Goal: Transaction & Acquisition: Purchase product/service

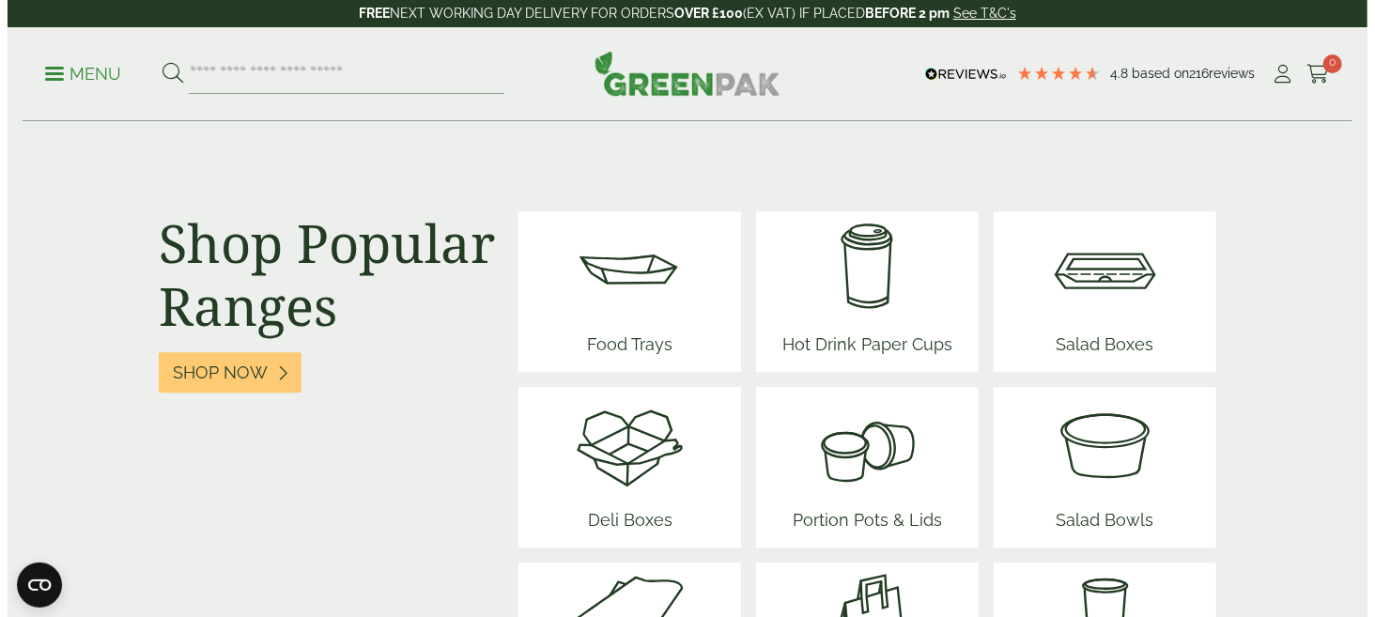
scroll to position [2067, 0]
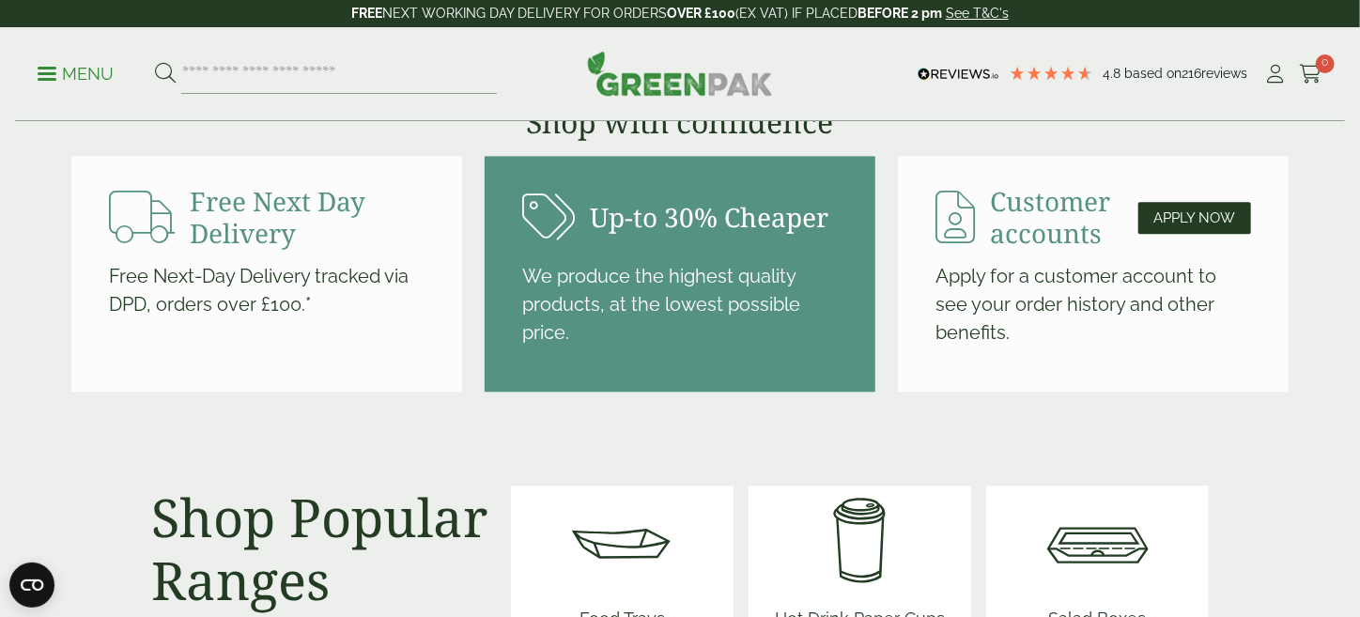
click at [716, 90] on img at bounding box center [680, 73] width 186 height 45
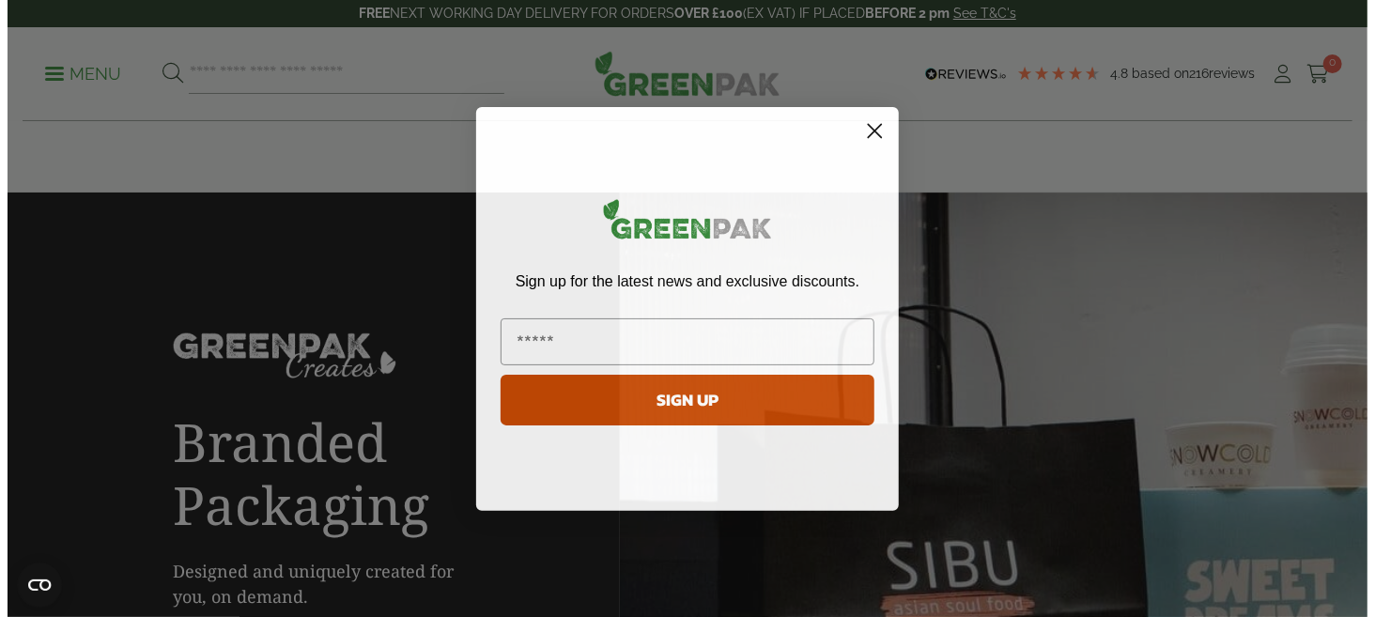
scroll to position [3194, 0]
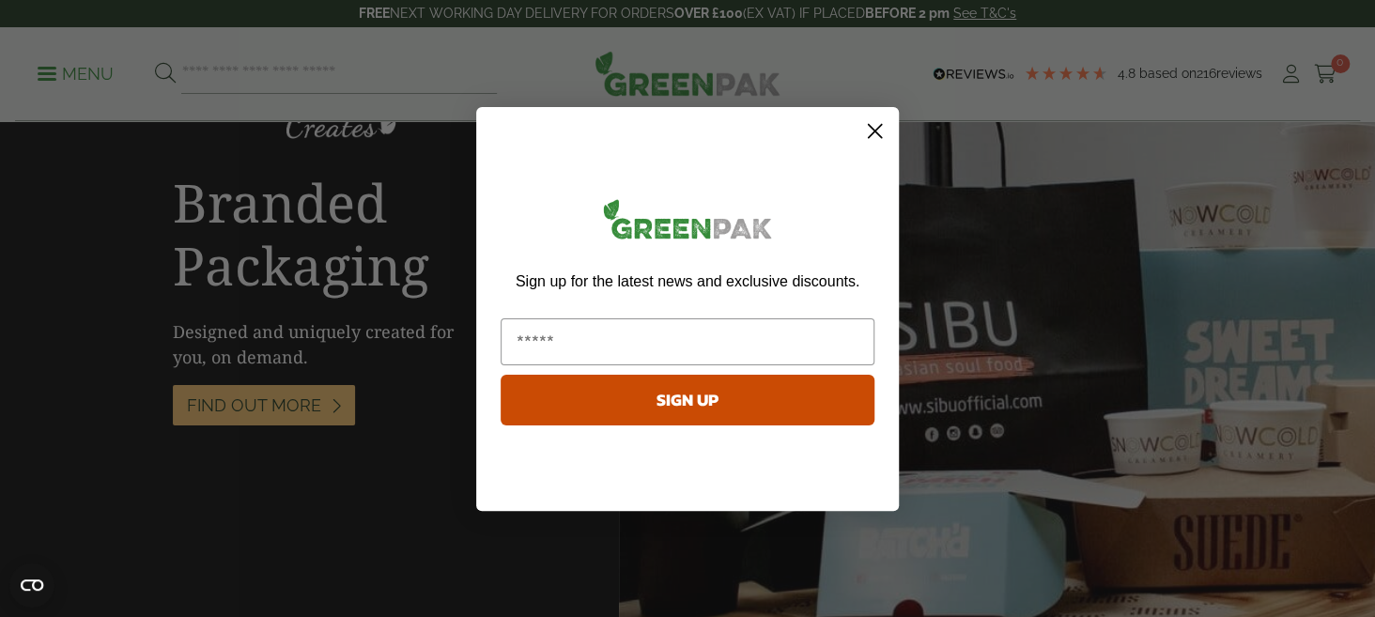
click at [879, 125] on icon "Close dialog" at bounding box center [875, 130] width 13 height 13
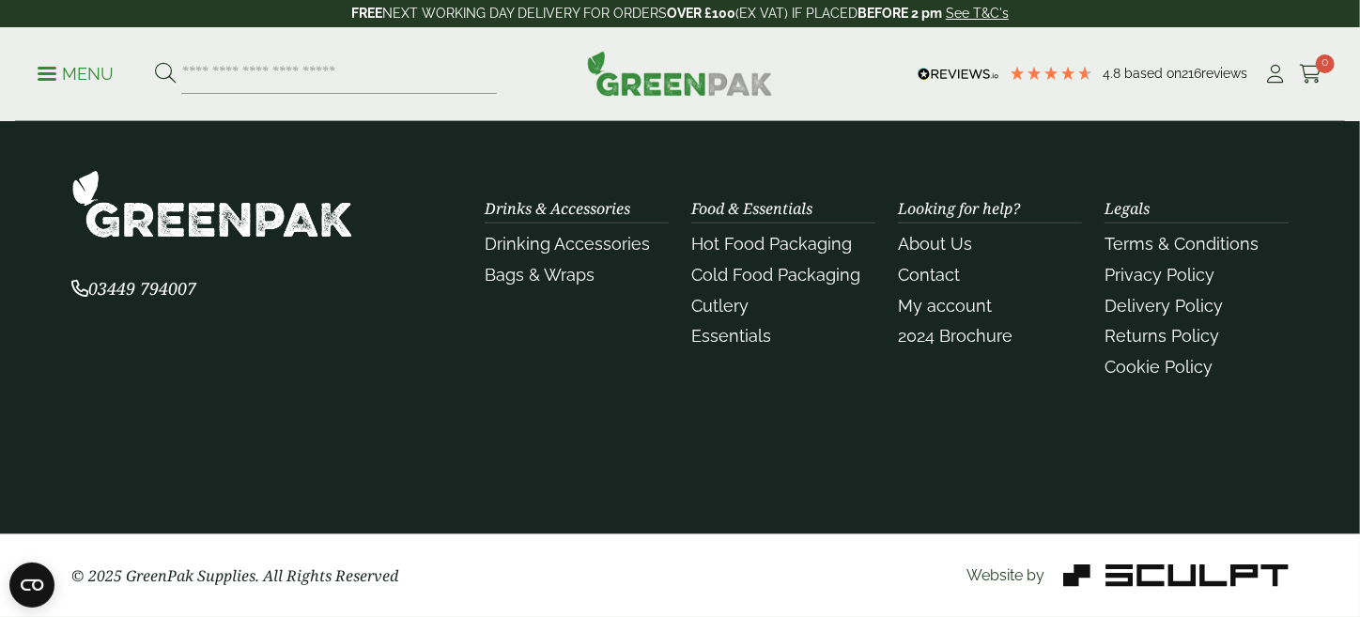
scroll to position [4885, 0]
click at [522, 256] on li "Drinking Accessories" at bounding box center [577, 243] width 184 height 25
click at [526, 254] on link "Drinking Accessories" at bounding box center [567, 244] width 165 height 20
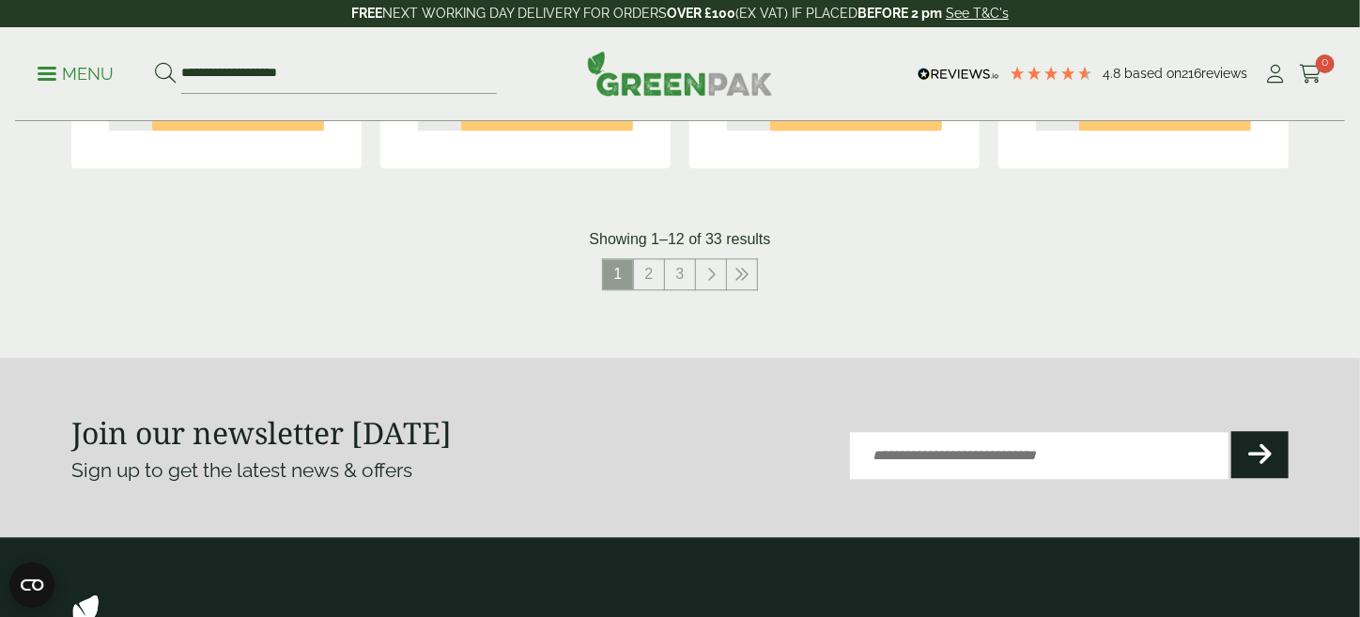
scroll to position [2723, 0]
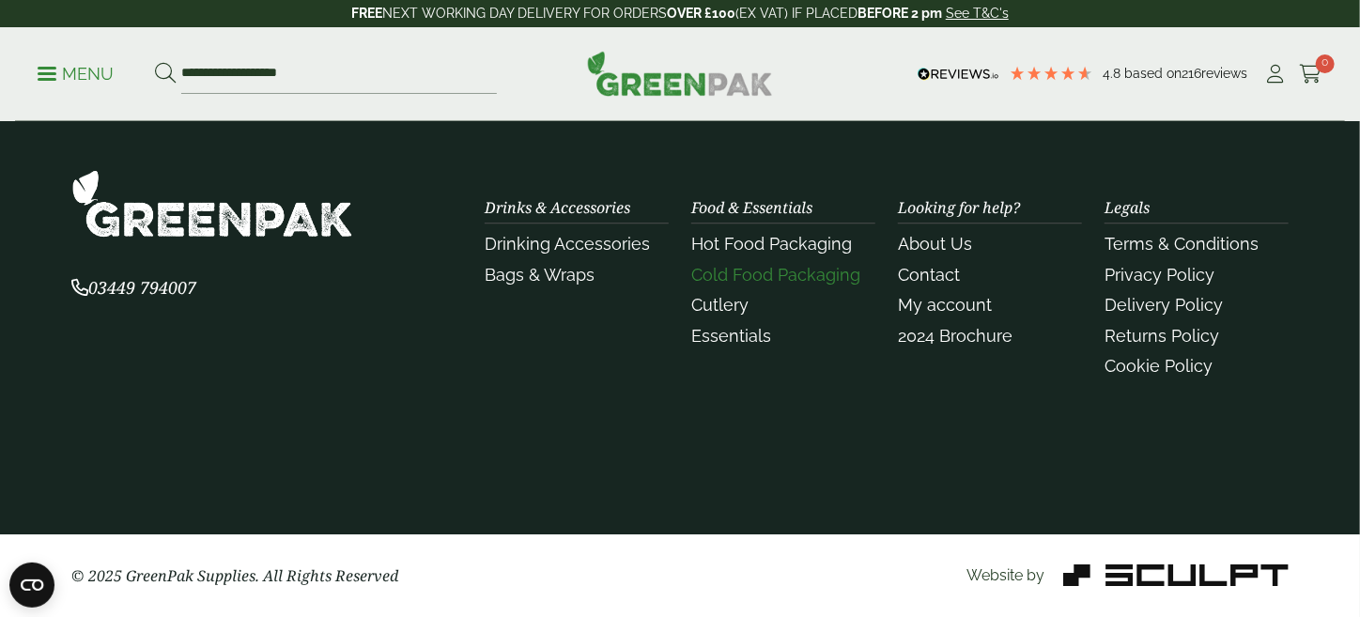
click at [733, 285] on link "Cold Food Packaging" at bounding box center [775, 275] width 169 height 20
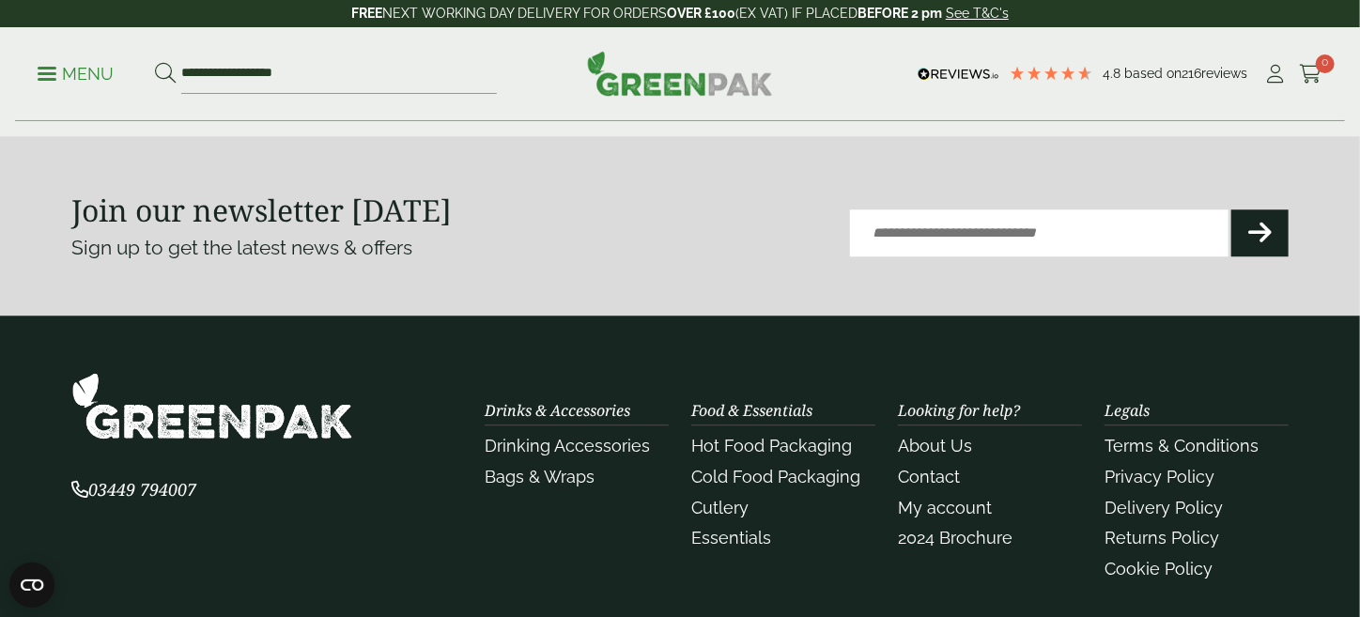
scroll to position [2442, 0]
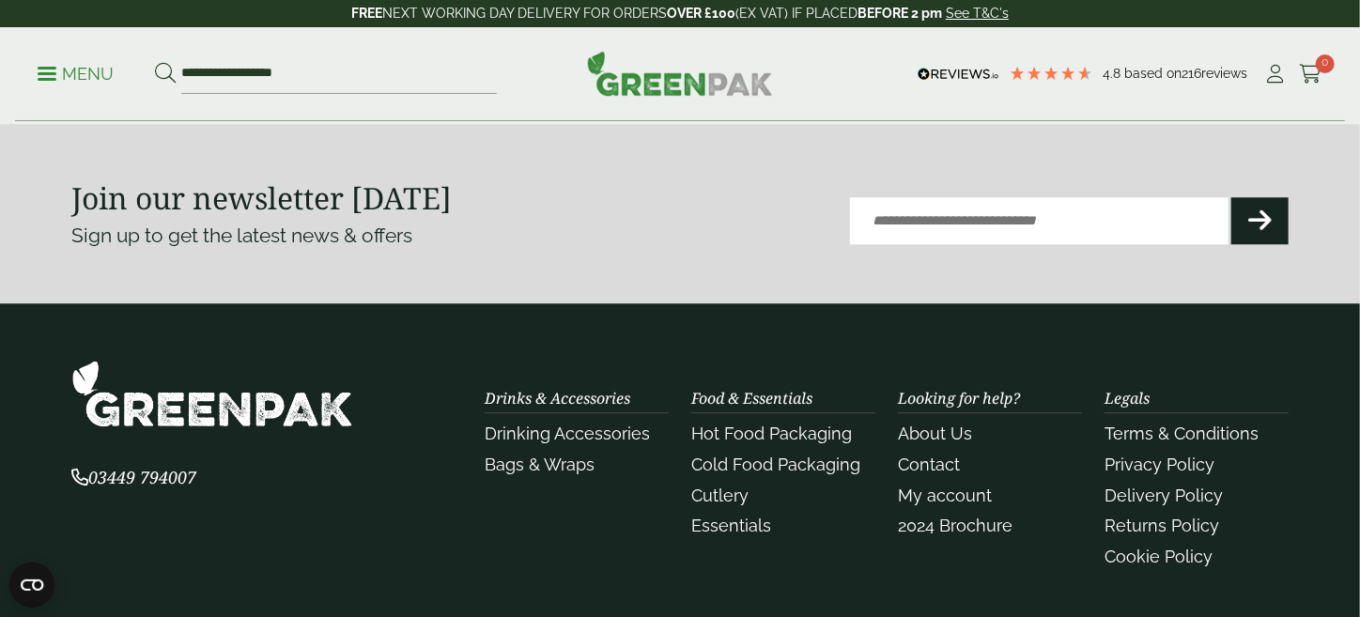
click at [718, 55] on link "5" at bounding box center [711, 40] width 30 height 30
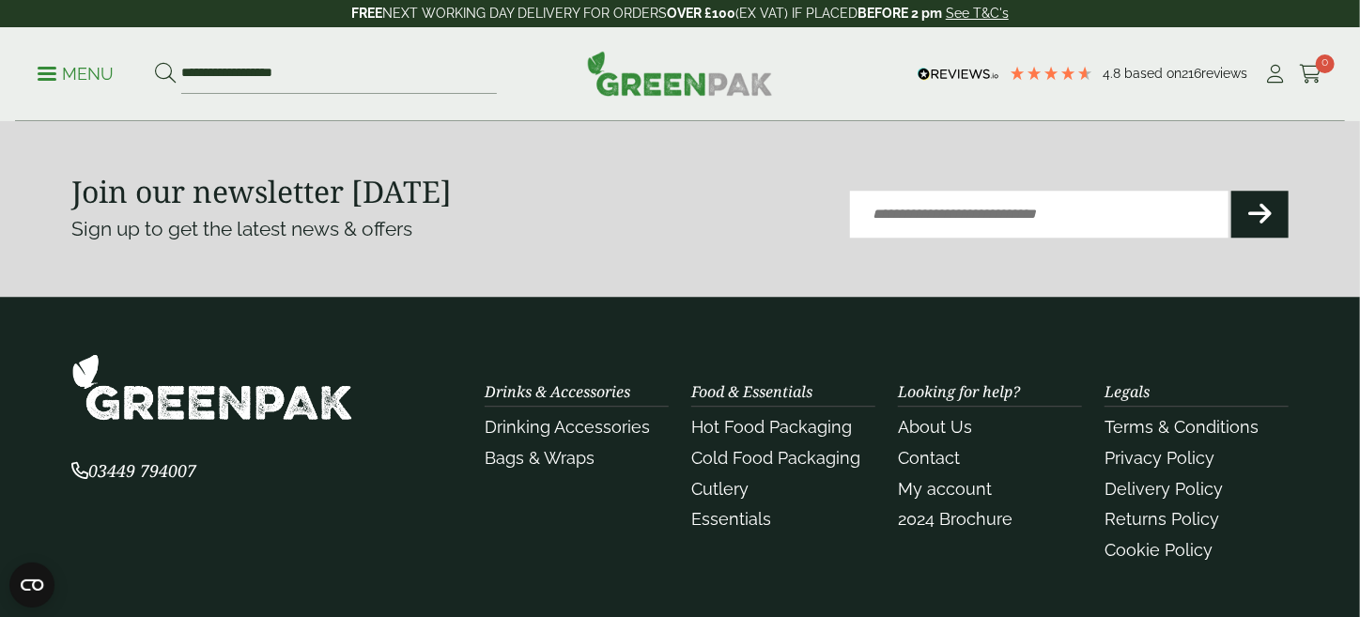
click at [720, 55] on link "7" at bounding box center [727, 40] width 30 height 30
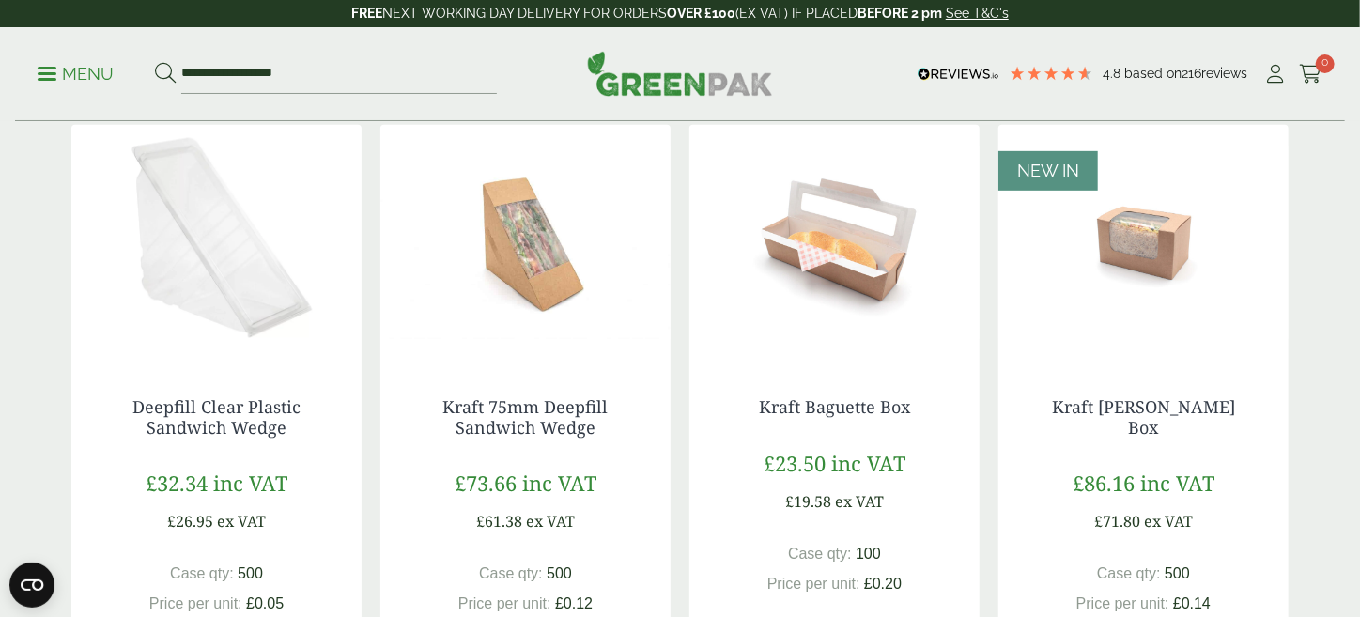
scroll to position [376, 0]
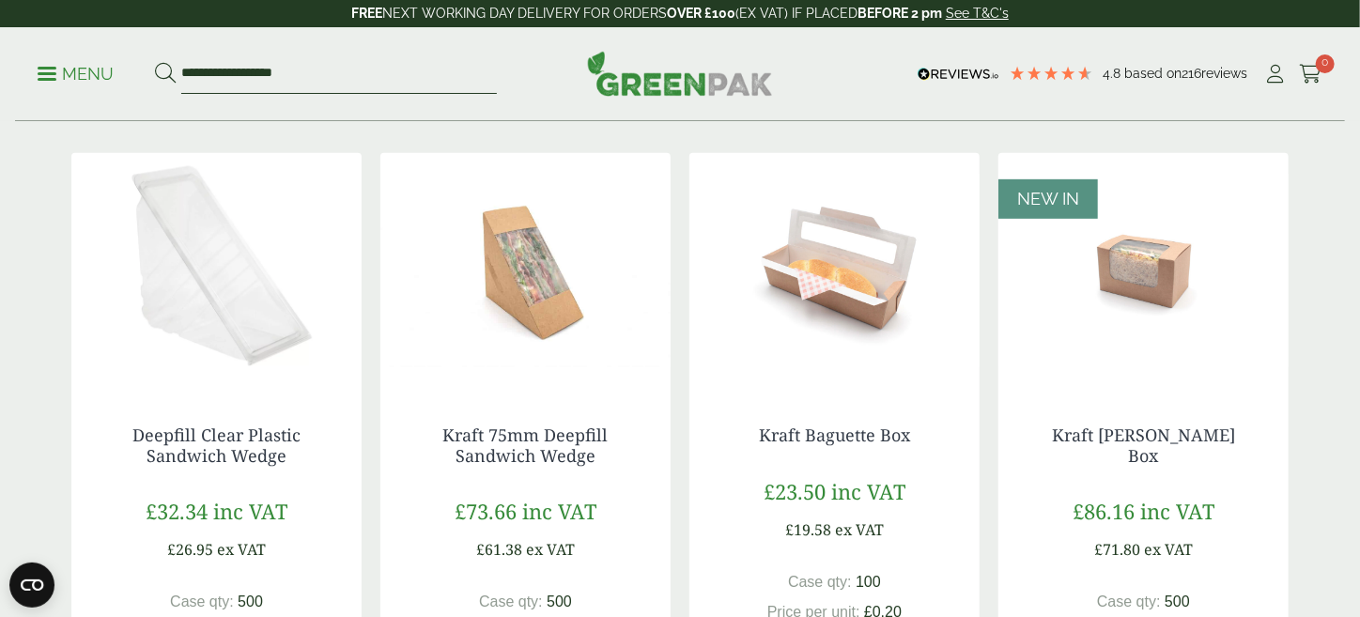
click at [349, 78] on input "**********" at bounding box center [339, 73] width 316 height 39
type input "*"
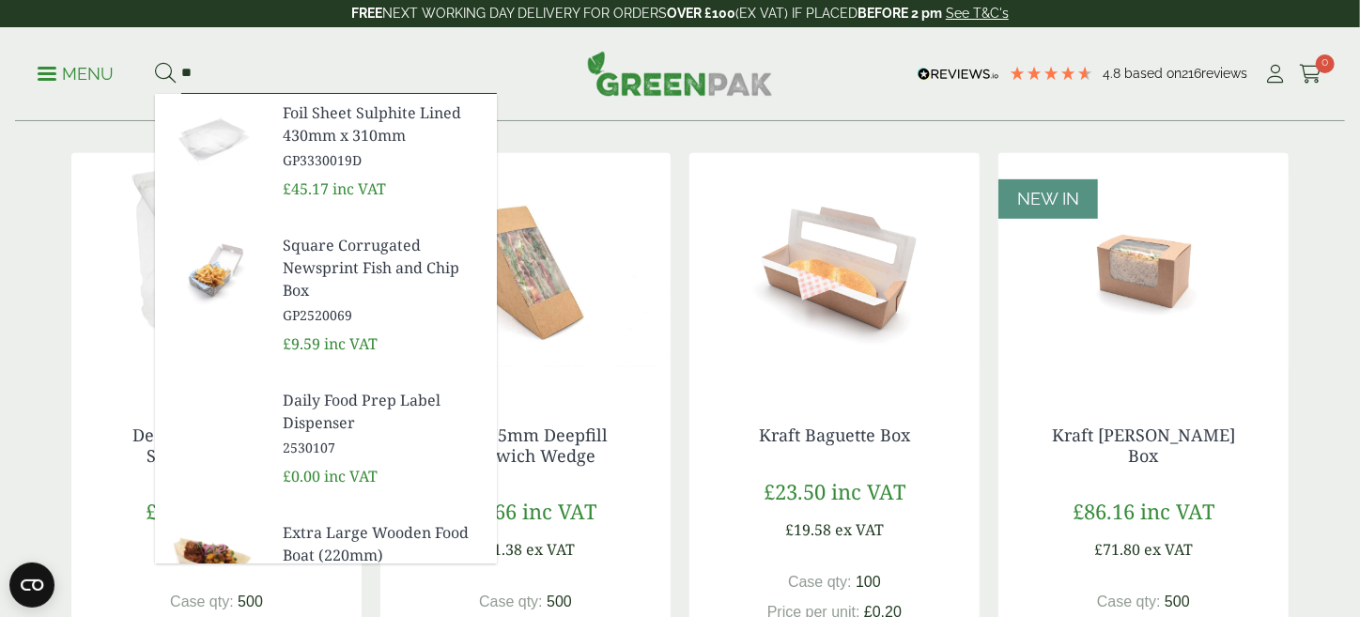
type input "**"
click at [155, 62] on button at bounding box center [165, 74] width 21 height 24
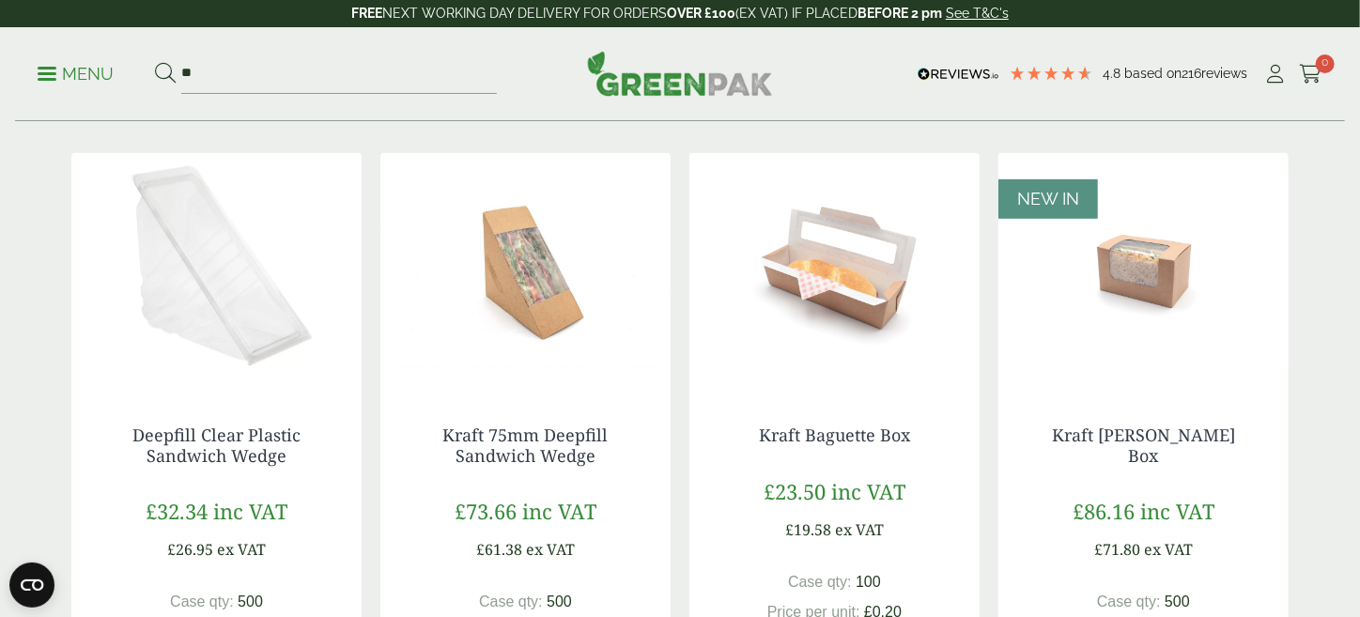
scroll to position [2442, 0]
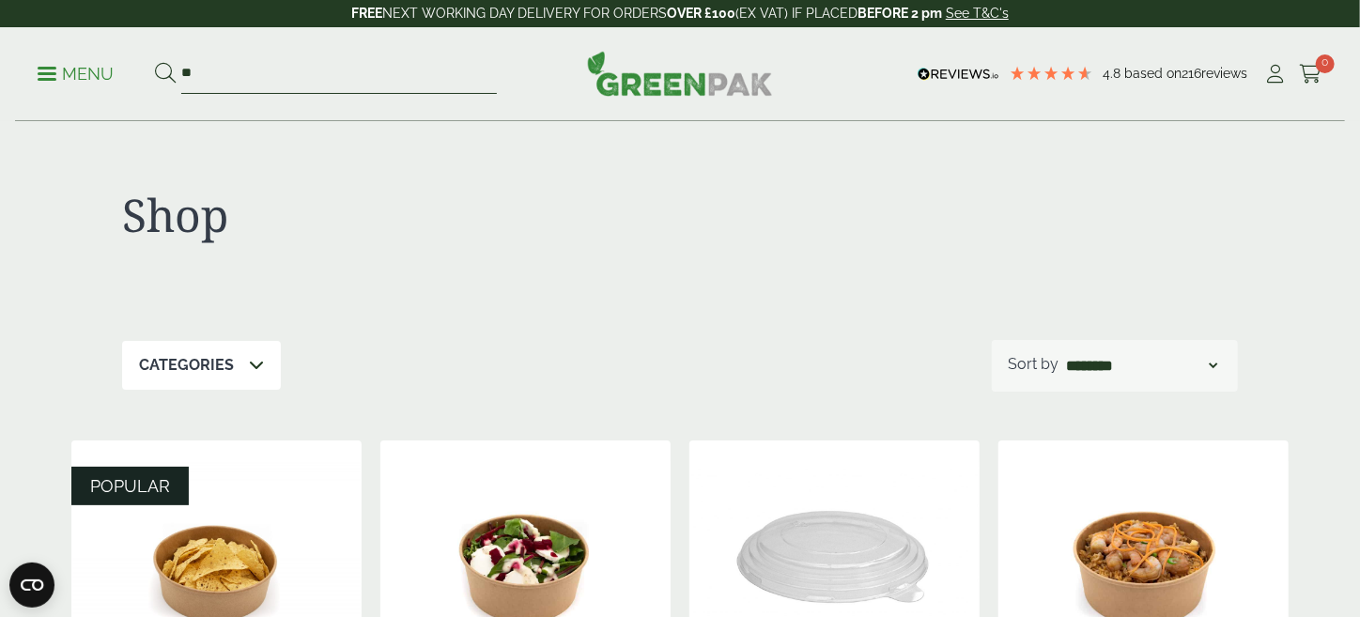
click at [195, 70] on input "**" at bounding box center [339, 73] width 316 height 39
type input "*****"
click at [155, 62] on button at bounding box center [165, 74] width 21 height 24
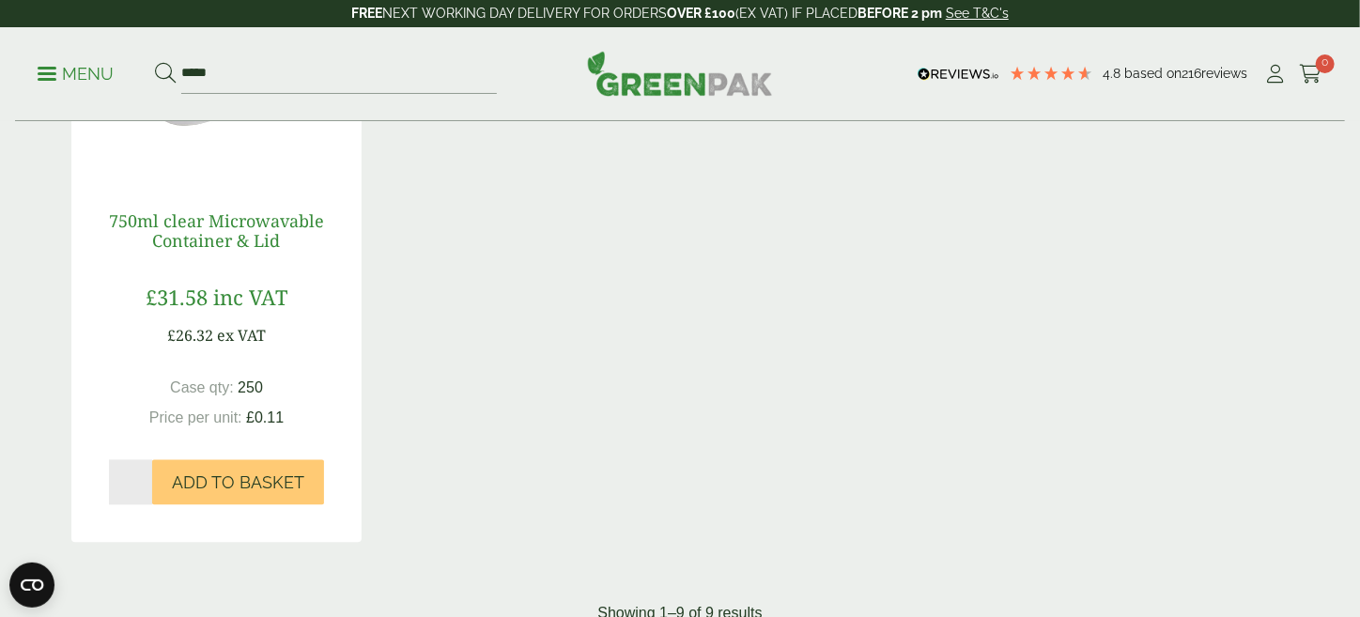
scroll to position [1785, 0]
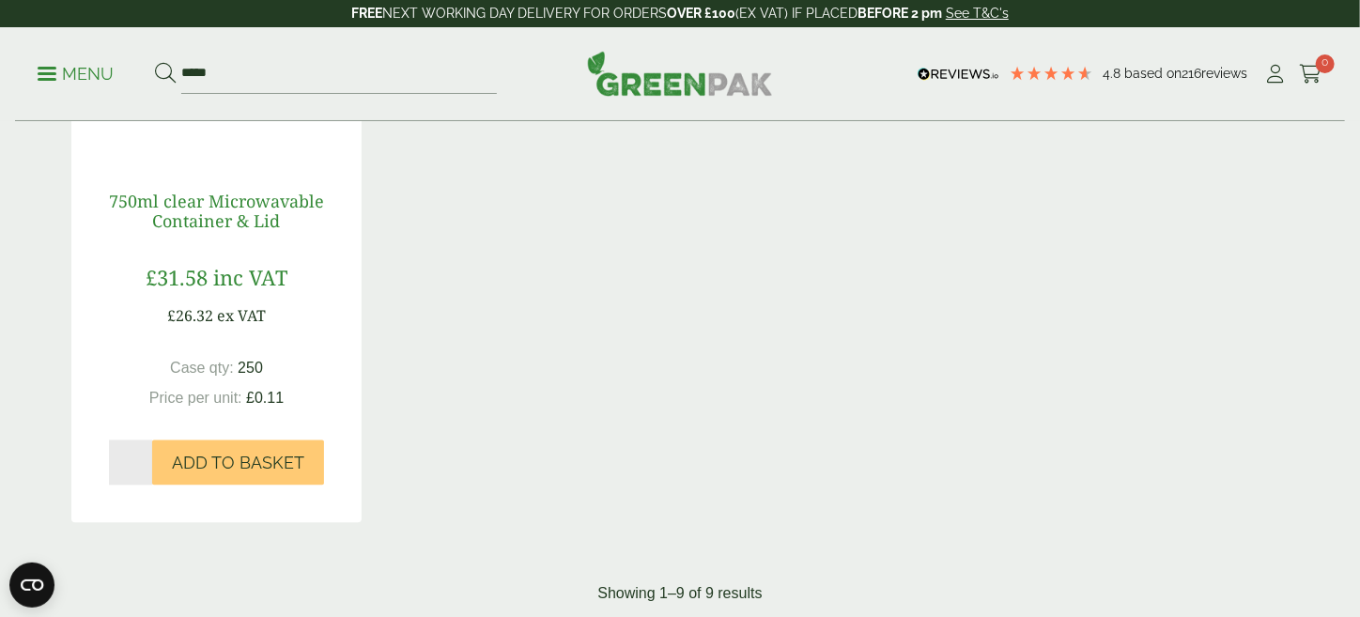
click at [216, 234] on link "750ml clear Microwavable Container & Lid" at bounding box center [216, 212] width 215 height 43
